Goal: Information Seeking & Learning: Learn about a topic

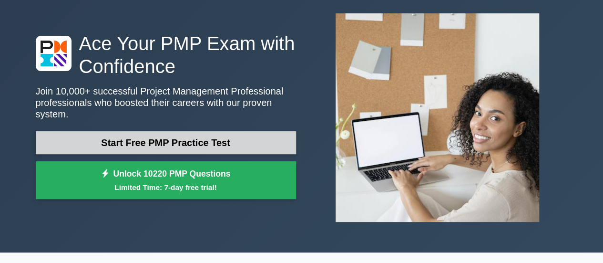
click at [212, 143] on link "Start Free PMP Practice Test" at bounding box center [166, 142] width 260 height 23
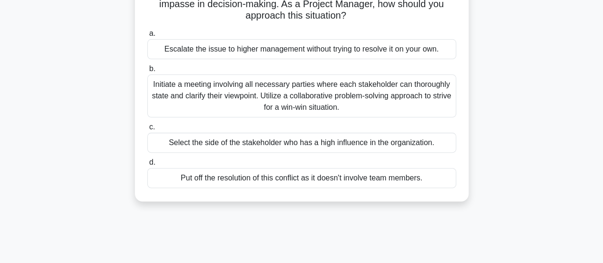
scroll to position [95, 0]
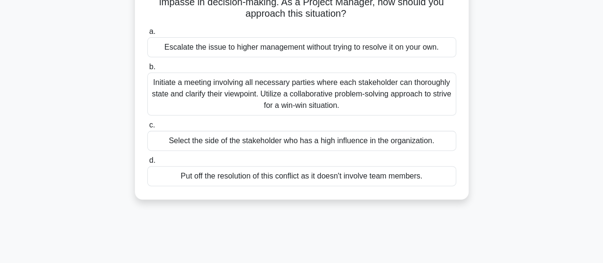
click at [398, 102] on div "Initiate a meeting involving all necessary parties where each stakeholder can t…" at bounding box center [301, 93] width 309 height 43
click at [147, 70] on input "b. Initiate a meeting involving all necessary parties where each stakeholder ca…" at bounding box center [147, 67] width 0 height 6
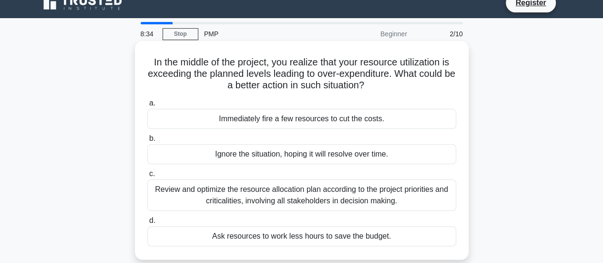
scroll to position [48, 0]
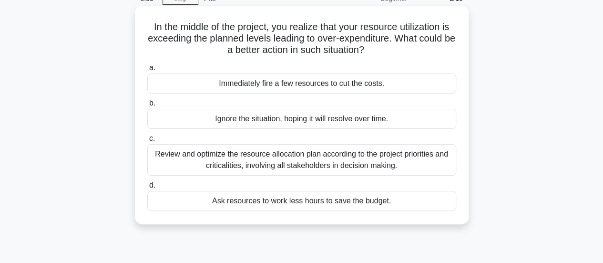
click at [314, 163] on div "Review and optimize the resource allocation plan according to the project prior…" at bounding box center [301, 159] width 309 height 31
click at [147, 142] on input "c. Review and optimize the resource allocation plan according to the project pr…" at bounding box center [147, 138] width 0 height 6
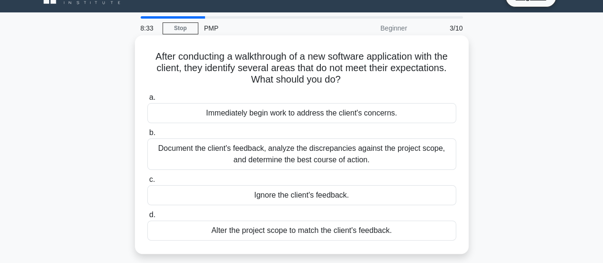
scroll to position [0, 0]
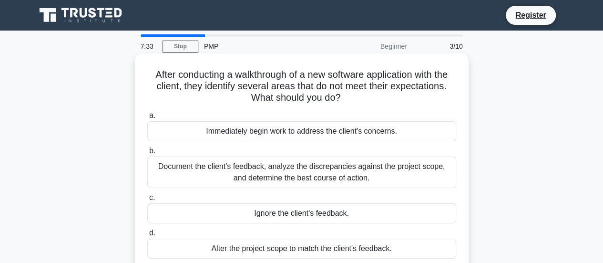
click at [396, 178] on div "Document the client's feedback, analyze the discrepancies against the project s…" at bounding box center [301, 171] width 309 height 31
click at [147, 154] on input "b. Document the client's feedback, analyze the discrepancies against the projec…" at bounding box center [147, 151] width 0 height 6
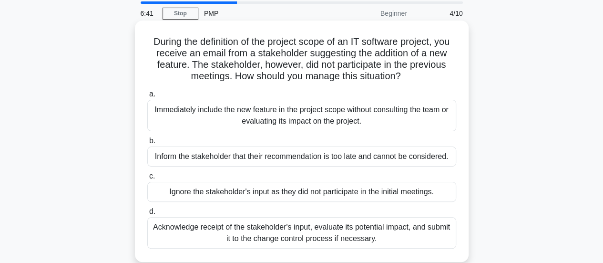
scroll to position [48, 0]
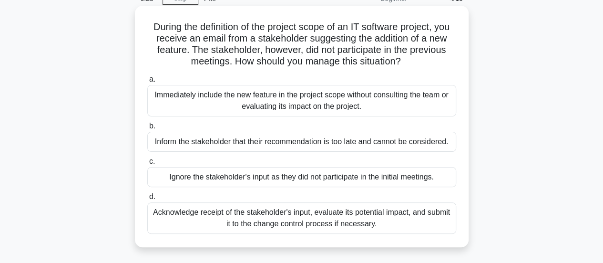
click at [282, 217] on div "Acknowledge receipt of the stakeholder's input, evaluate its potential impact, …" at bounding box center [301, 217] width 309 height 31
click at [147, 200] on input "d. Acknowledge receipt of the stakeholder's input, evaluate its potential impac…" at bounding box center [147, 196] width 0 height 6
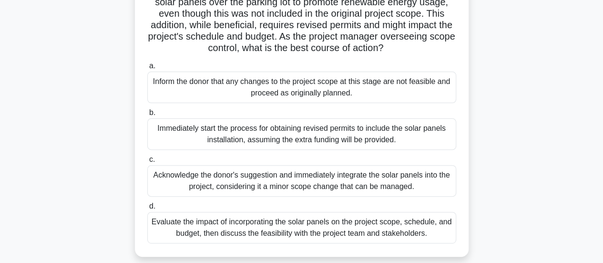
scroll to position [143, 0]
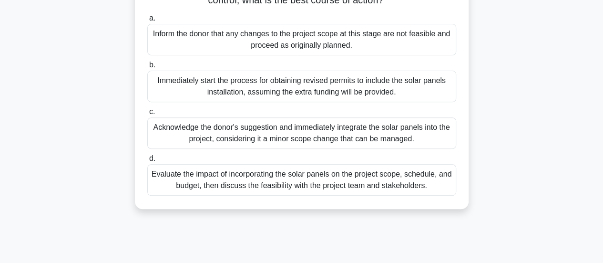
click at [344, 195] on div "Evaluate the impact of incorporating the solar panels on the project scope, sch…" at bounding box center [301, 179] width 309 height 31
click at [147, 162] on input "d. Evaluate the impact of incorporating the solar panels on the project scope, …" at bounding box center [147, 158] width 0 height 6
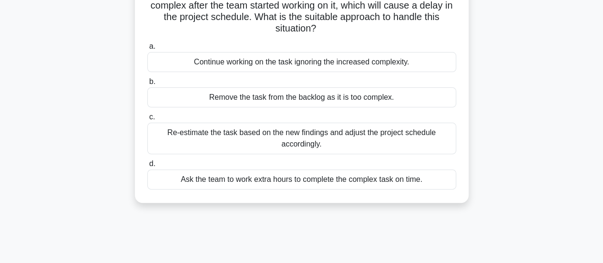
scroll to position [95, 0]
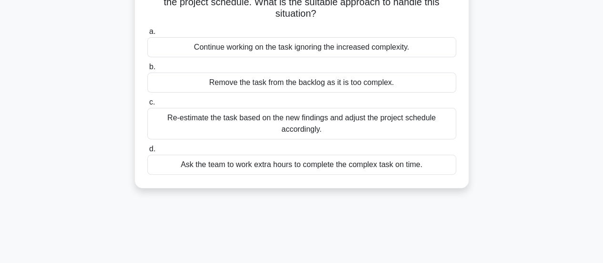
click at [368, 128] on div "Re-estimate the task based on the new findings and adjust the project schedule …" at bounding box center [301, 123] width 309 height 31
click at [147, 105] on input "c. Re-estimate the task based on the new findings and adjust the project schedu…" at bounding box center [147, 102] width 0 height 6
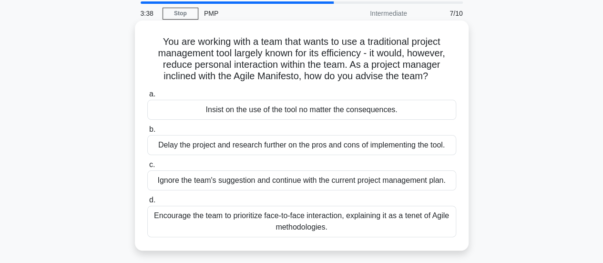
scroll to position [48, 0]
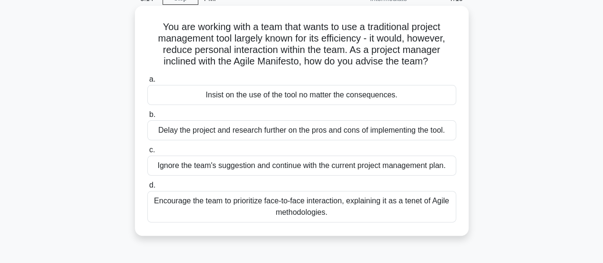
click at [343, 205] on div "Encourage the team to prioritize face-to-face interaction, explaining it as a t…" at bounding box center [301, 206] width 309 height 31
click at [147, 188] on input "d. Encourage the team to prioritize face-to-face interaction, explaining it as …" at bounding box center [147, 185] width 0 height 6
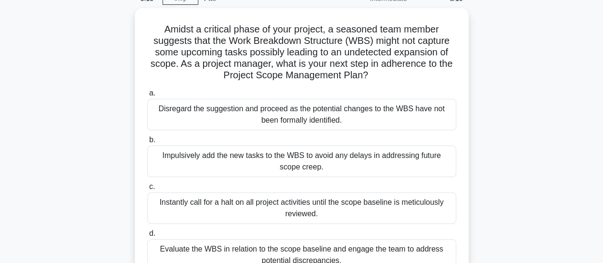
scroll to position [0, 0]
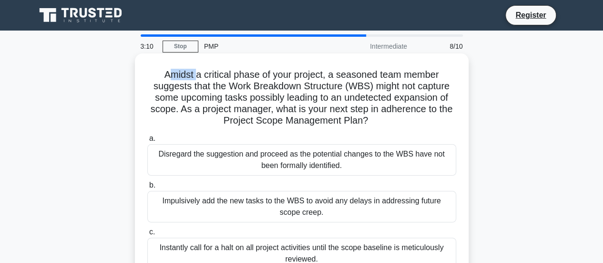
drag, startPoint x: 168, startPoint y: 74, endPoint x: 232, endPoint y: 75, distance: 63.4
click at [220, 75] on h5 "Amidst a critical phase of your project, a seasoned team member suggests that t…" at bounding box center [301, 98] width 311 height 58
drag, startPoint x: 232, startPoint y: 75, endPoint x: 237, endPoint y: 75, distance: 5.2
click at [234, 75] on h5 "Amidst a critical phase of your project, a seasoned team member suggests that t…" at bounding box center [301, 98] width 311 height 58
drag, startPoint x: 337, startPoint y: 79, endPoint x: 404, endPoint y: 81, distance: 66.7
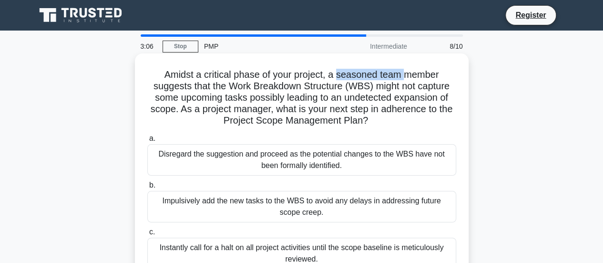
click at [404, 81] on h5 "Amidst a critical phase of your project, a seasoned team member suggests that t…" at bounding box center [301, 98] width 311 height 58
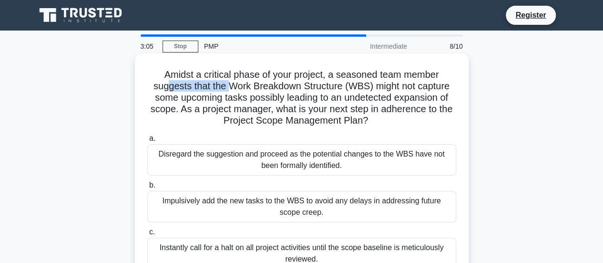
drag, startPoint x: 166, startPoint y: 92, endPoint x: 235, endPoint y: 92, distance: 69.6
click at [235, 92] on h5 "Amidst a critical phase of your project, a seasoned team member suggests that t…" at bounding box center [301, 98] width 311 height 58
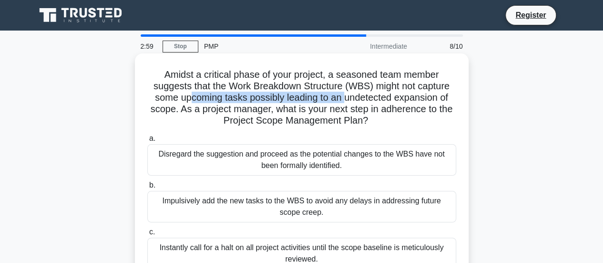
drag, startPoint x: 187, startPoint y: 102, endPoint x: 346, endPoint y: 100, distance: 159.2
click at [346, 100] on h5 "Amidst a critical phase of your project, a seasoned team member suggests that t…" at bounding box center [301, 98] width 311 height 58
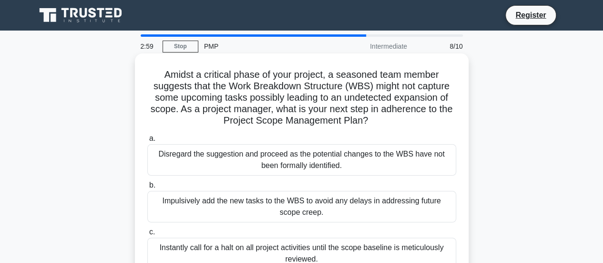
click at [357, 99] on h5 "Amidst a critical phase of your project, a seasoned team member suggests that t…" at bounding box center [301, 98] width 311 height 58
drag, startPoint x: 237, startPoint y: 124, endPoint x: 389, endPoint y: 122, distance: 152.0
click at [377, 123] on h5 "Amidst a critical phase of your project, a seasoned team member suggests that t…" at bounding box center [301, 98] width 311 height 58
drag, startPoint x: 282, startPoint y: 111, endPoint x: 414, endPoint y: 116, distance: 131.6
click at [414, 116] on h5 "Amidst a critical phase of your project, a seasoned team member suggests that t…" at bounding box center [301, 98] width 311 height 58
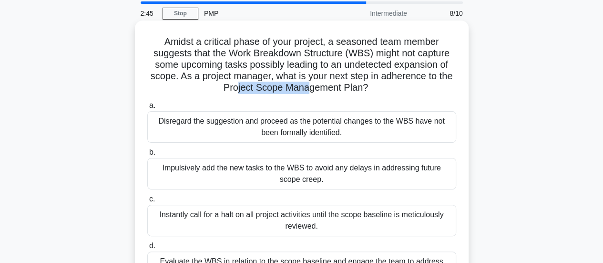
scroll to position [48, 0]
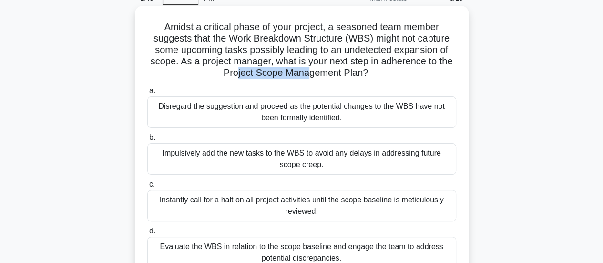
drag, startPoint x: 175, startPoint y: 111, endPoint x: 285, endPoint y: 112, distance: 109.6
click at [279, 112] on div "Disregard the suggestion and proceed as the potential changes to the WBS have n…" at bounding box center [301, 111] width 309 height 31
drag, startPoint x: 186, startPoint y: 153, endPoint x: 295, endPoint y: 155, distance: 108.7
click at [295, 155] on div "Impulsively add the new tasks to the WBS to avoid any delays in addressing futu…" at bounding box center [301, 158] width 309 height 31
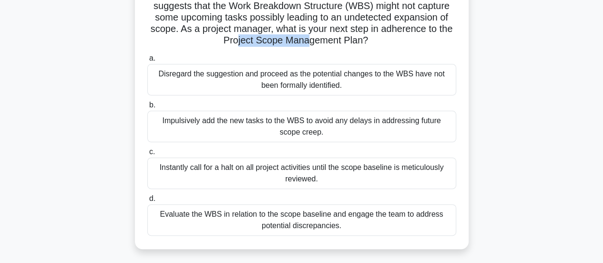
scroll to position [95, 0]
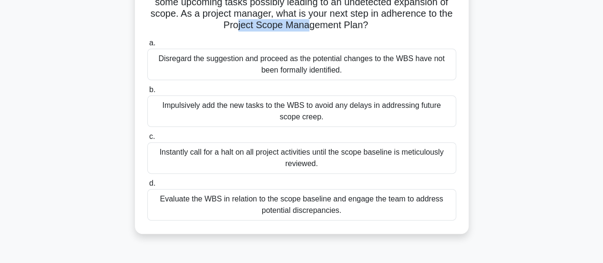
drag, startPoint x: 180, startPoint y: 156, endPoint x: 295, endPoint y: 156, distance: 114.9
click at [292, 156] on div "Instantly call for a halt on all project activities until the scope baseline is…" at bounding box center [301, 157] width 309 height 31
drag, startPoint x: 213, startPoint y: 203, endPoint x: 243, endPoint y: 203, distance: 30.5
click at [243, 203] on div "Evaluate the WBS in relation to the scope baseline and engage the team to addre…" at bounding box center [301, 204] width 309 height 31
drag, startPoint x: 280, startPoint y: 15, endPoint x: 374, endPoint y: 32, distance: 95.4
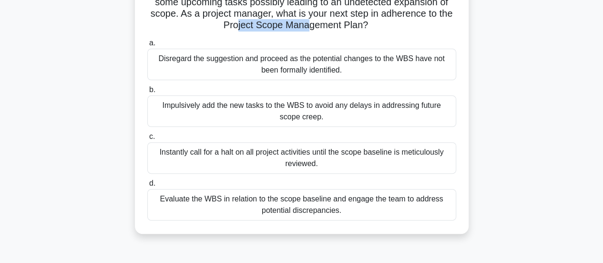
click at [374, 32] on div "Amidst a critical phase of your project, a seasoned team member suggests that t…" at bounding box center [302, 96] width 326 height 268
drag, startPoint x: 188, startPoint y: 108, endPoint x: 153, endPoint y: 107, distance: 34.8
click at [153, 107] on div "Impulsively add the new tasks to the WBS to avoid any delays in addressing futu…" at bounding box center [301, 110] width 309 height 31
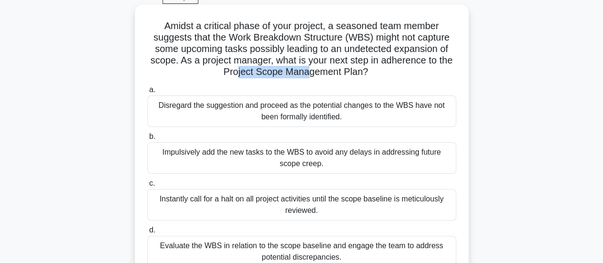
scroll to position [0, 0]
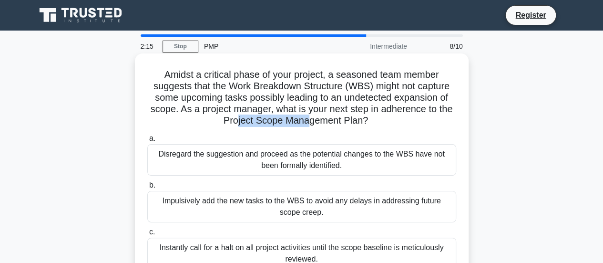
copy div "Impulsivel"
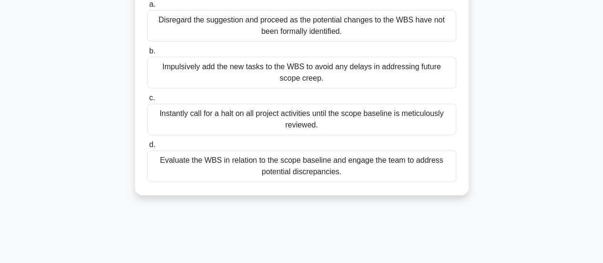
scroll to position [191, 0]
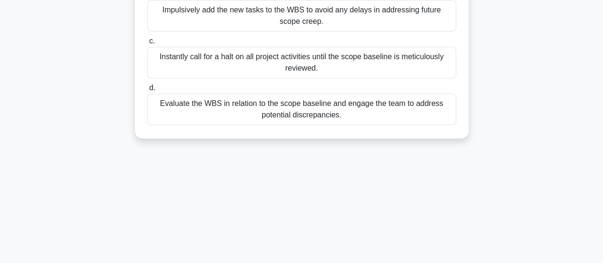
click at [195, 107] on div "Evaluate the WBS in relation to the scope baseline and engage the team to addre…" at bounding box center [301, 108] width 309 height 31
click at [147, 91] on input "d. Evaluate the WBS in relation to the scope baseline and engage the team to ad…" at bounding box center [147, 88] width 0 height 6
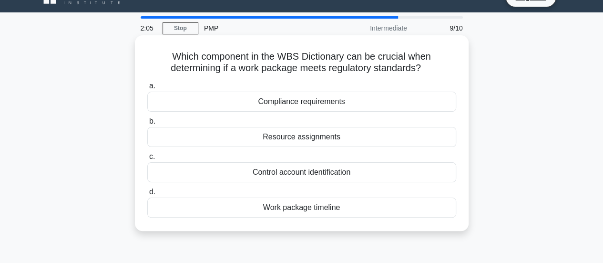
scroll to position [0, 0]
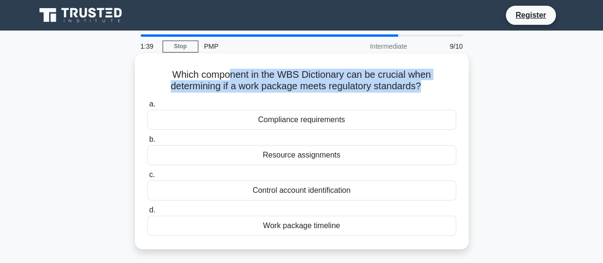
drag, startPoint x: 229, startPoint y: 69, endPoint x: 423, endPoint y: 82, distance: 194.9
click at [423, 82] on h5 "Which component in the WBS Dictionary can be crucial when determining if a work…" at bounding box center [301, 81] width 311 height 24
click at [419, 78] on h5 "Which component in the WBS Dictionary can be crucial when determining if a work…" at bounding box center [301, 81] width 311 height 24
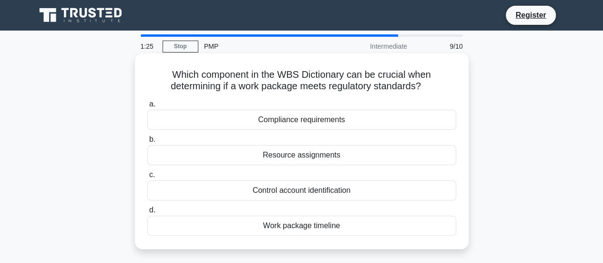
click at [322, 163] on div "Resource assignments" at bounding box center [301, 155] width 309 height 20
click at [147, 142] on input "b. Resource assignments" at bounding box center [147, 139] width 0 height 6
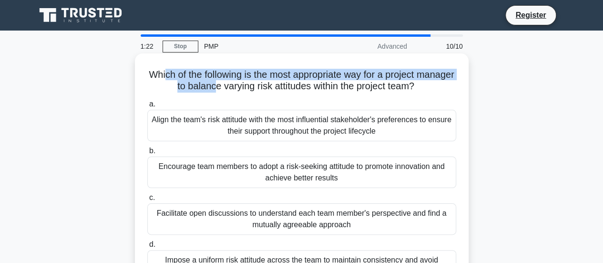
drag, startPoint x: 179, startPoint y: 81, endPoint x: 233, endPoint y: 82, distance: 53.4
click at [233, 82] on h5 "Which of the following is the most appropriate way for a project manager to bal…" at bounding box center [301, 81] width 311 height 24
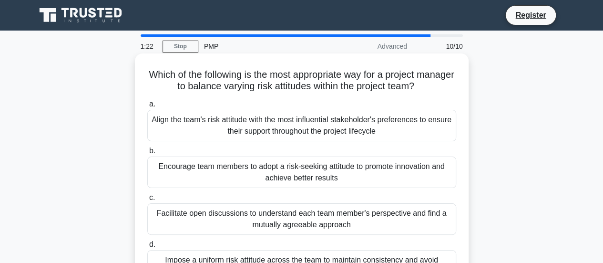
click at [267, 82] on h5 "Which of the following is the most appropriate way for a project manager to bal…" at bounding box center [301, 81] width 311 height 24
drag, startPoint x: 252, startPoint y: 90, endPoint x: 291, endPoint y: 87, distance: 39.6
click at [291, 87] on h5 "Which of the following is the most appropriate way for a project manager to bal…" at bounding box center [301, 81] width 311 height 24
drag, startPoint x: 201, startPoint y: 85, endPoint x: 271, endPoint y: 83, distance: 69.6
click at [271, 83] on h5 "Which of the following is the most appropriate way for a project manager to bal…" at bounding box center [301, 81] width 311 height 24
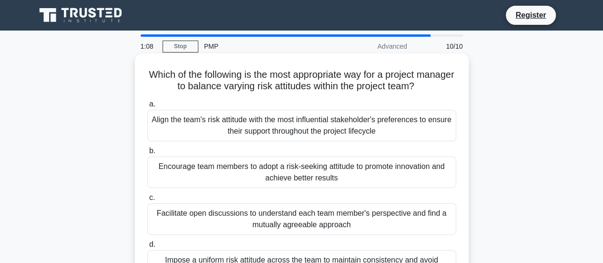
click at [281, 92] on h5 "Which of the following is the most appropriate way for a project manager to bal…" at bounding box center [301, 81] width 311 height 24
drag, startPoint x: 244, startPoint y: 87, endPoint x: 327, endPoint y: 92, distance: 82.6
click at [326, 88] on h5 "Which of the following is the most appropriate way for a project manager to bal…" at bounding box center [301, 81] width 311 height 24
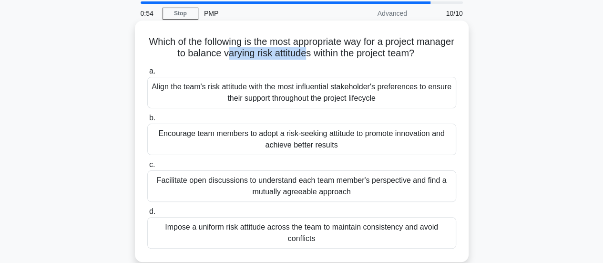
scroll to position [48, 0]
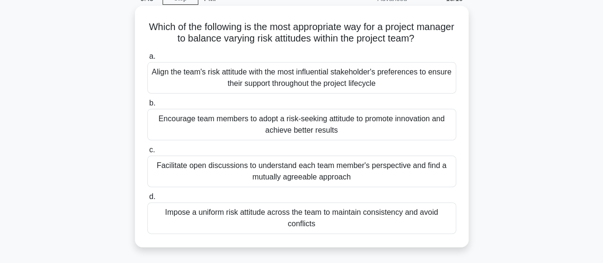
click at [328, 179] on div "Facilitate open discussions to understand each team member's perspective and fi…" at bounding box center [301, 170] width 309 height 31
click at [147, 153] on input "c. Facilitate open discussions to understand each team member's perspective and…" at bounding box center [147, 150] width 0 height 6
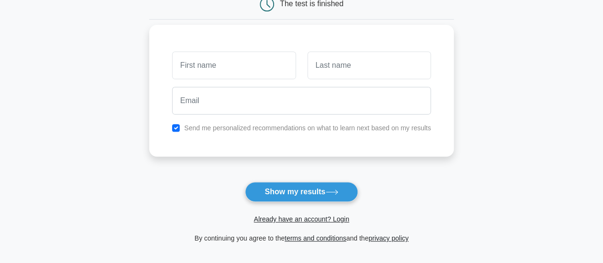
scroll to position [48, 0]
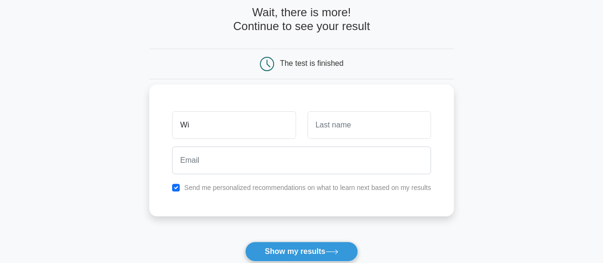
type input "William George"
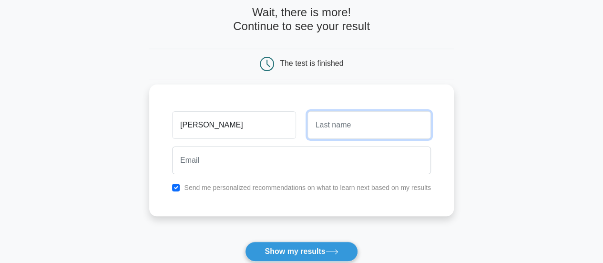
click at [347, 127] on input "text" at bounding box center [368, 125] width 123 height 28
type input "Tudu"
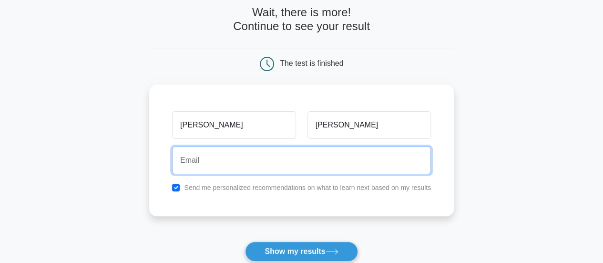
click at [290, 169] on input "email" at bounding box center [301, 160] width 259 height 28
type input "williamtudu@gmail.com"
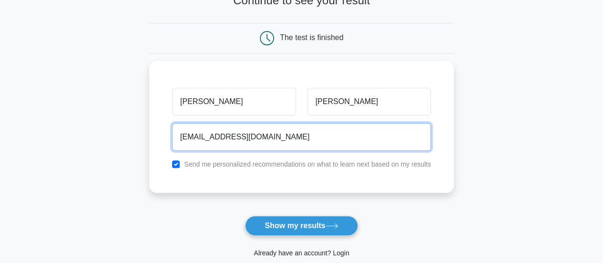
scroll to position [95, 0]
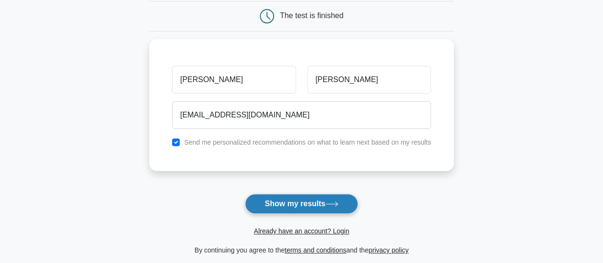
click at [290, 199] on button "Show my results" at bounding box center [301, 203] width 112 height 20
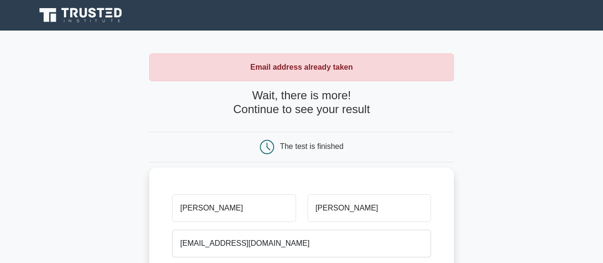
click at [247, 203] on input "[PERSON_NAME]" at bounding box center [233, 208] width 123 height 28
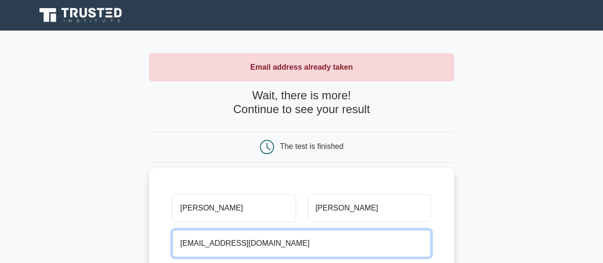
click at [288, 238] on input "williamtudu@gmail.com" at bounding box center [301, 243] width 259 height 28
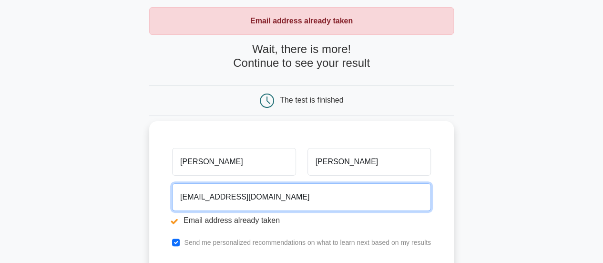
scroll to position [95, 0]
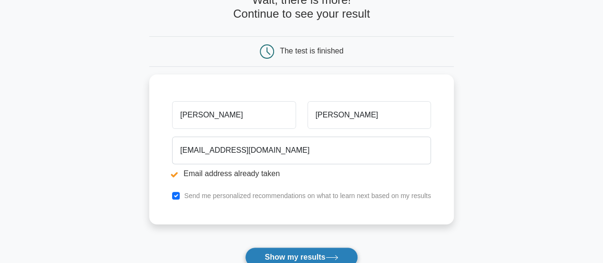
click at [295, 256] on button "Show my results" at bounding box center [301, 257] width 112 height 20
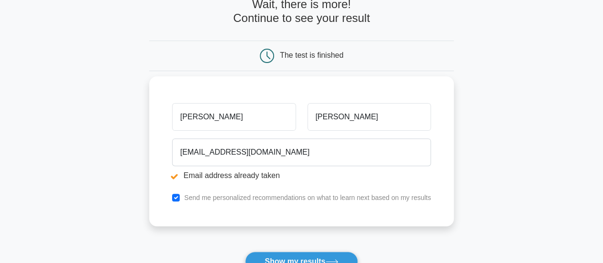
scroll to position [95, 0]
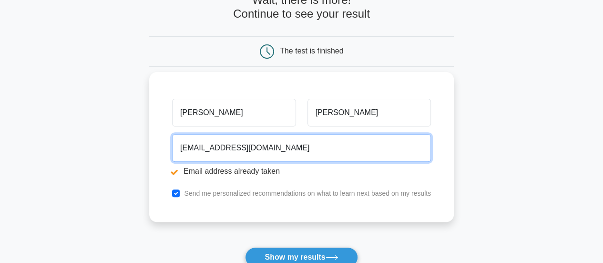
click at [263, 147] on input "williamtudu@gmail.com" at bounding box center [301, 148] width 259 height 28
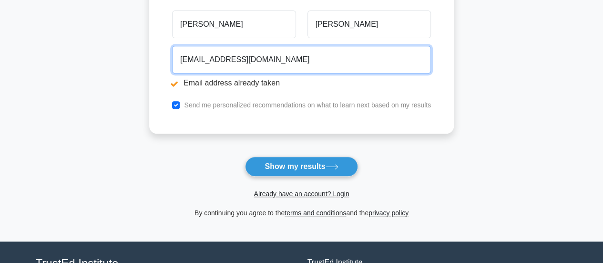
scroll to position [268, 0]
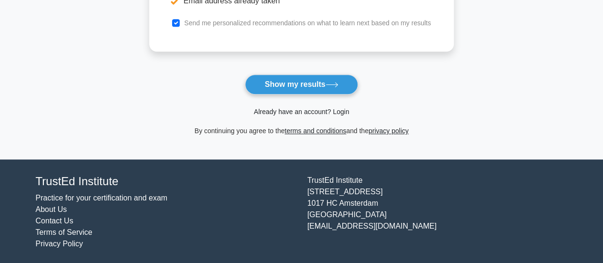
click at [303, 111] on link "Already have an account? Login" at bounding box center [301, 112] width 95 height 8
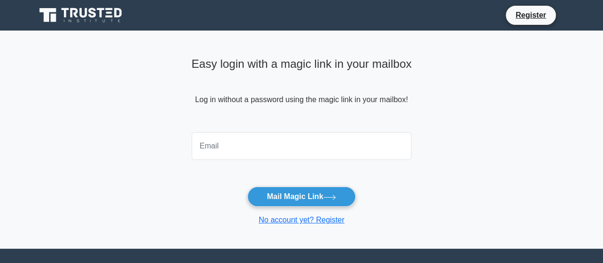
click at [256, 149] on input "email" at bounding box center [302, 146] width 220 height 28
type input "[EMAIL_ADDRESS][DOMAIN_NAME]"
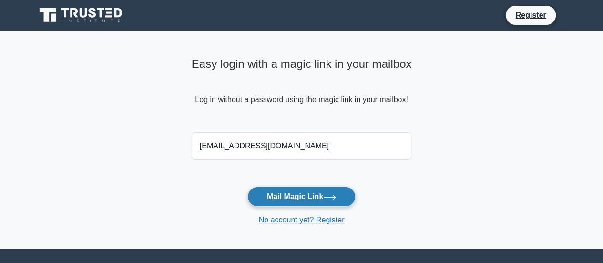
click at [304, 193] on button "Mail Magic Link" at bounding box center [301, 196] width 108 height 20
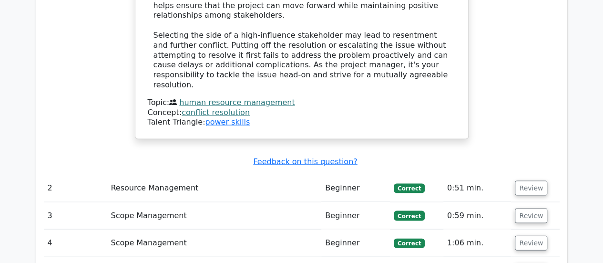
scroll to position [1048, 0]
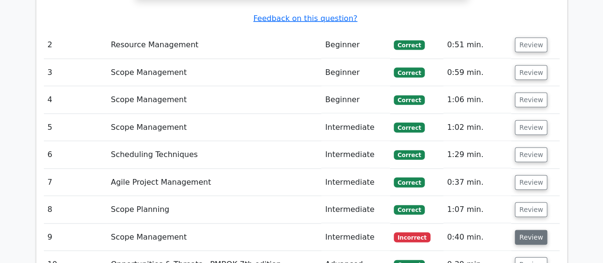
click at [530, 230] on button "Review" at bounding box center [531, 237] width 32 height 15
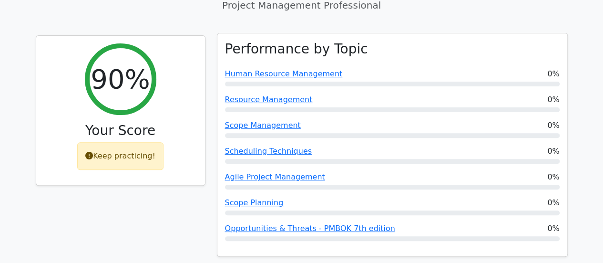
scroll to position [0, 0]
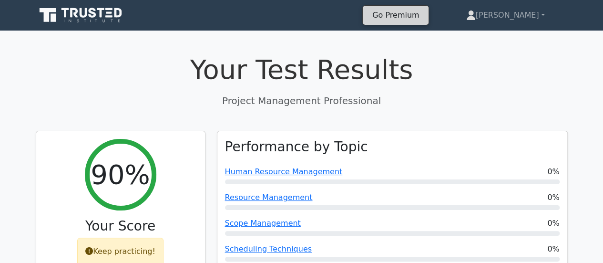
click at [425, 14] on link "Go Premium" at bounding box center [395, 15] width 58 height 13
